Goal: Find contact information: Find contact information

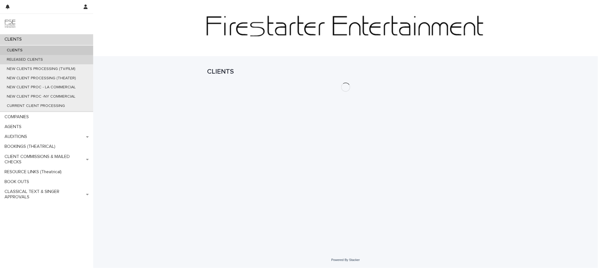
click at [30, 61] on p "RELEASED CLIENTS" at bounding box center [24, 59] width 45 height 5
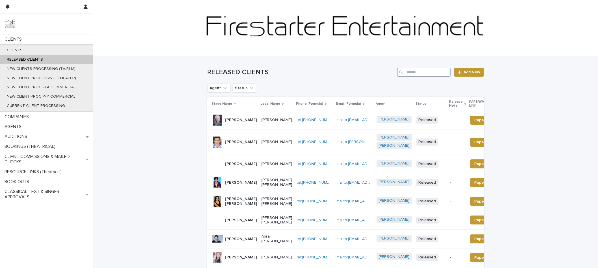
click at [427, 74] on input "Search" at bounding box center [424, 72] width 54 height 9
type input "****"
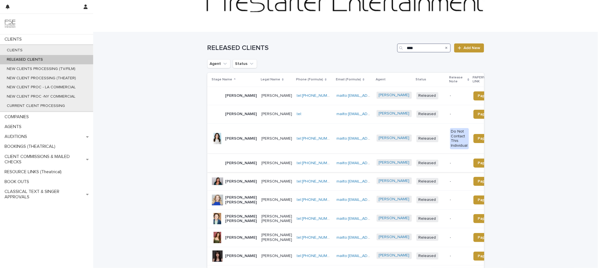
scroll to position [29, 0]
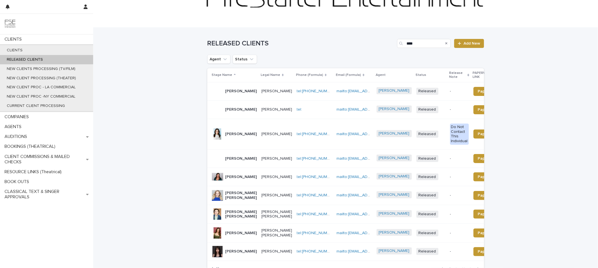
click at [263, 136] on p "[PERSON_NAME]" at bounding box center [277, 134] width 31 height 5
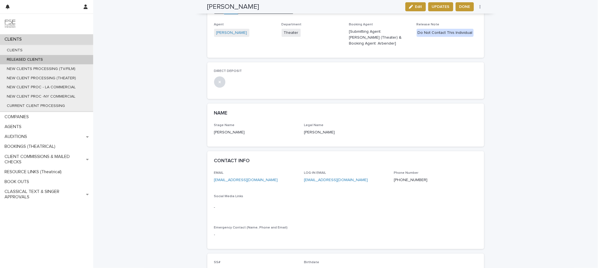
scroll to position [116, 0]
drag, startPoint x: 273, startPoint y: 175, endPoint x: 245, endPoint y: 175, distance: 27.1
click at [213, 174] on div "EMAIL [EMAIL_ADDRESS][DOMAIN_NAME] LOG-IN EMAIL [EMAIL_ADDRESS][DOMAIN_NAME] Ph…" at bounding box center [345, 210] width 277 height 79
copy link "[EMAIL_ADDRESS][DOMAIN_NAME]"
